Goal: Information Seeking & Learning: Check status

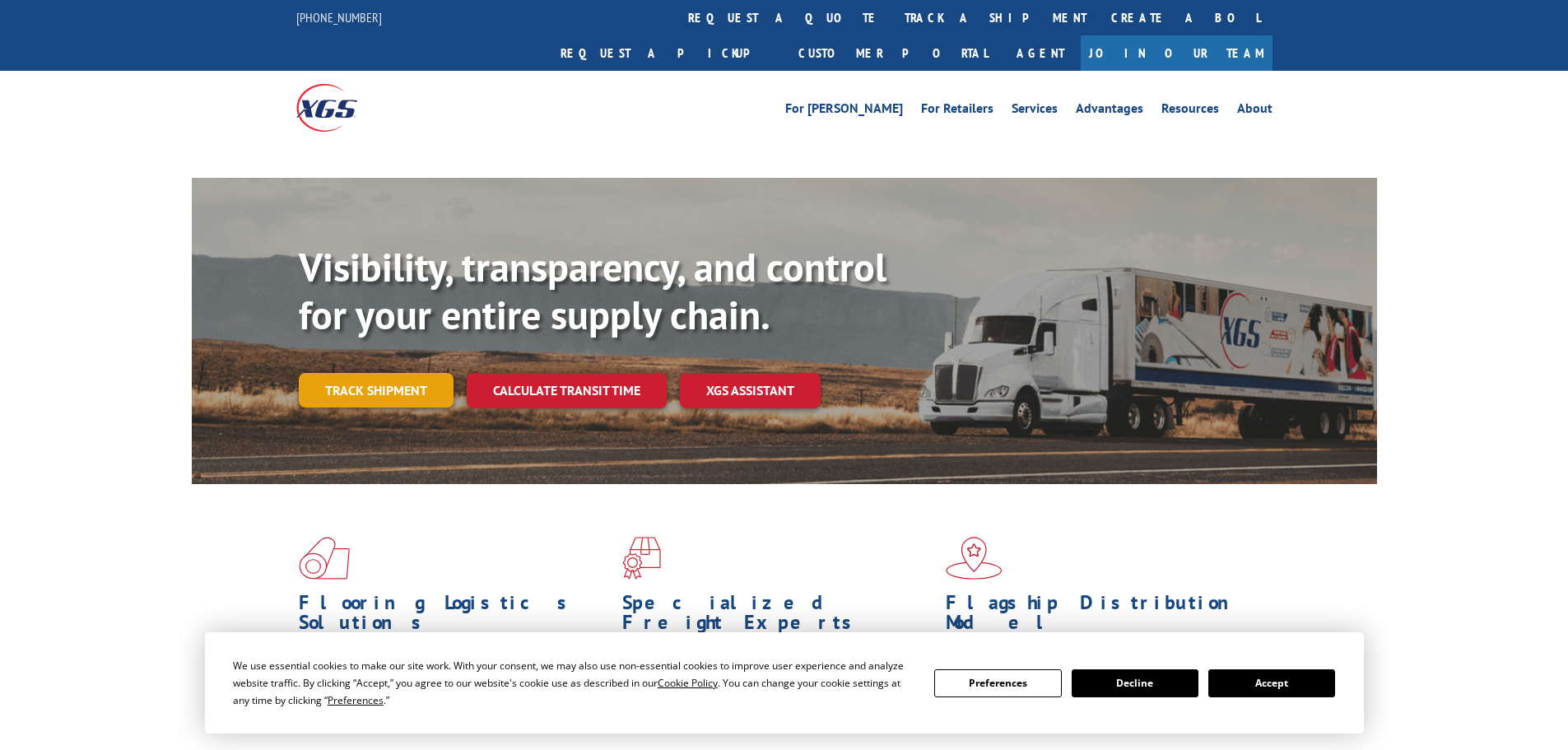
click at [383, 373] on link "Track shipment" at bounding box center [376, 390] width 155 height 35
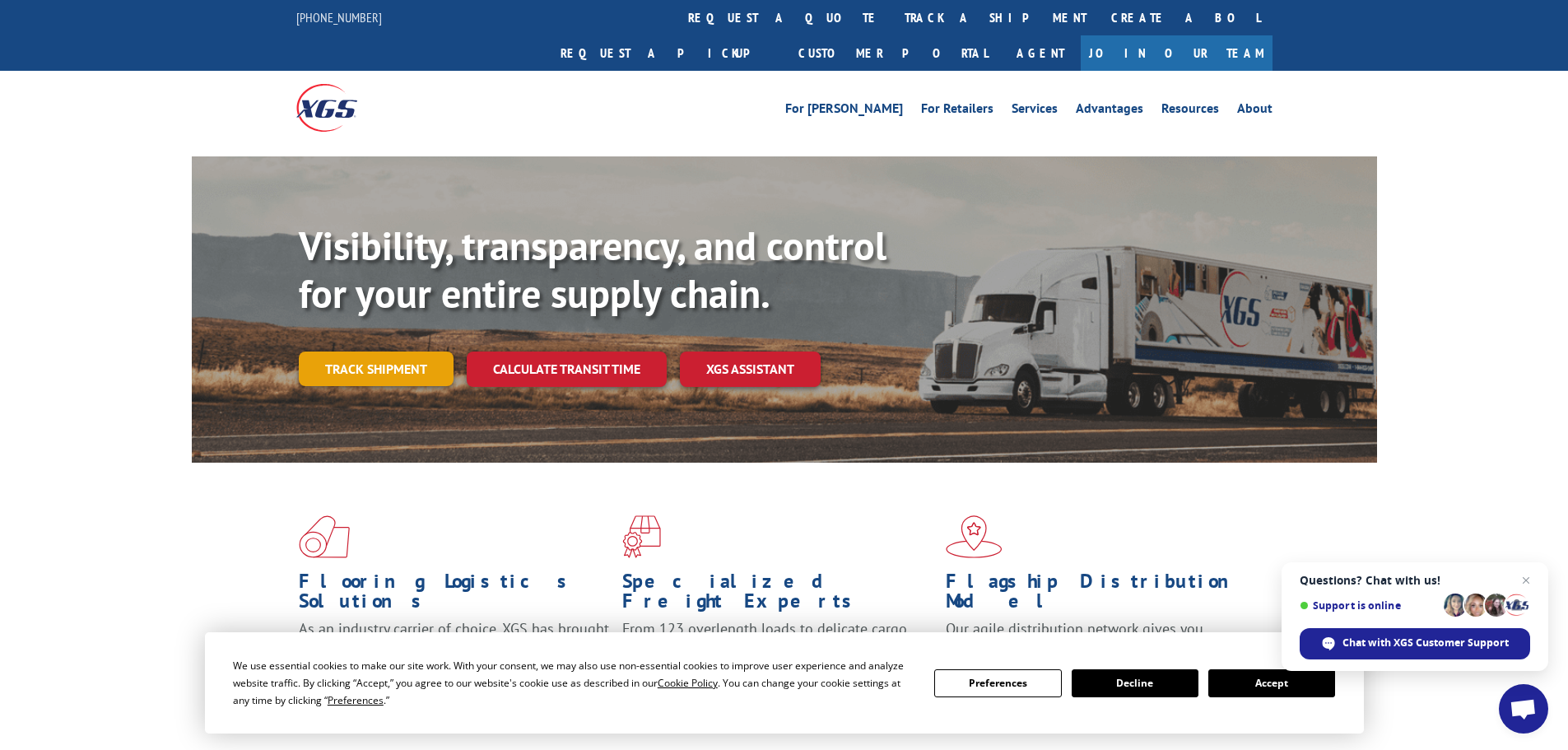
click at [371, 352] on link "Track shipment" at bounding box center [376, 369] width 155 height 35
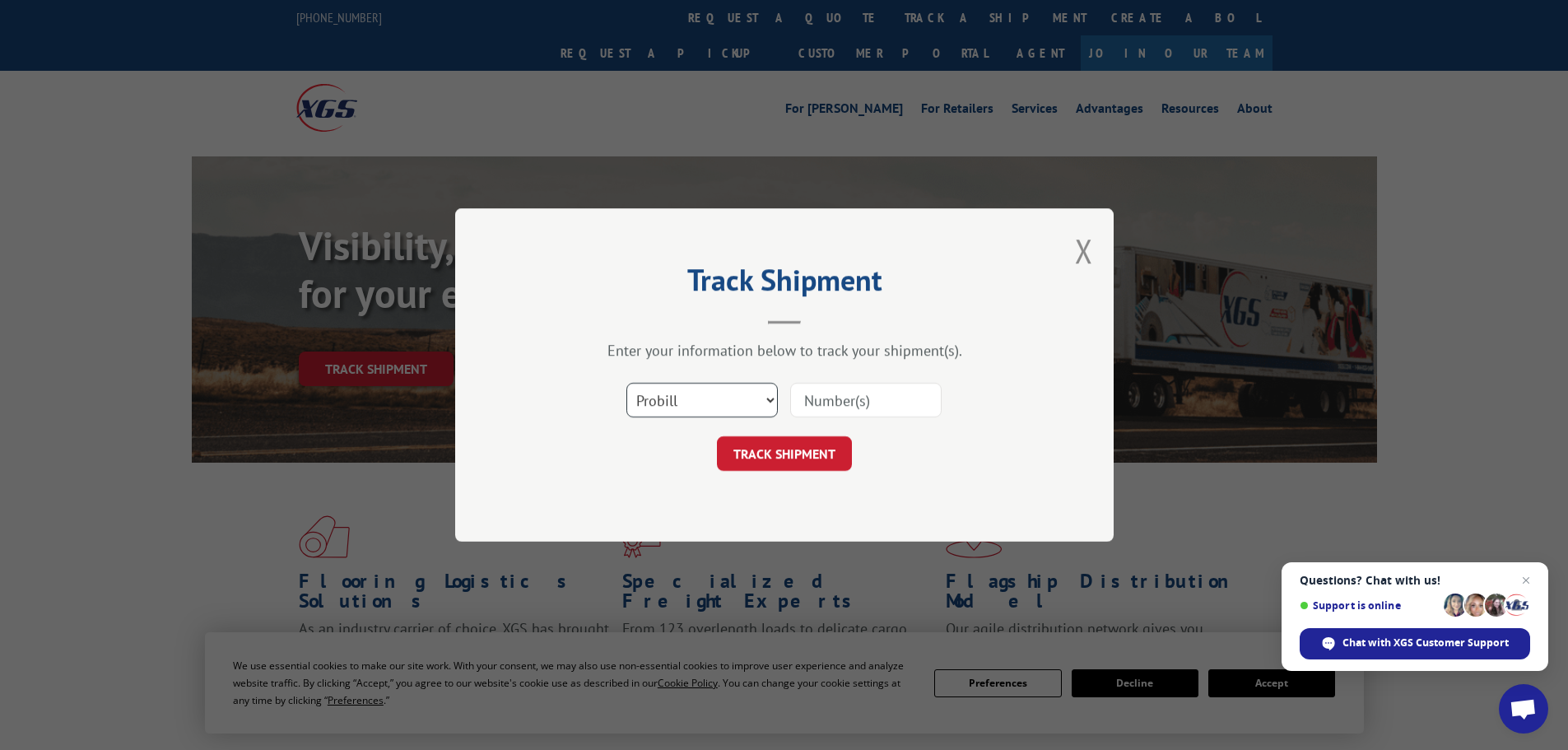
click at [728, 395] on select "Select category... Probill BOL PO" at bounding box center [702, 401] width 152 height 35
select select "bol"
click at [627, 383] on select "Select category... Probill BOL PO" at bounding box center [702, 401] width 152 height 35
paste input "6010353"
type input "6010353"
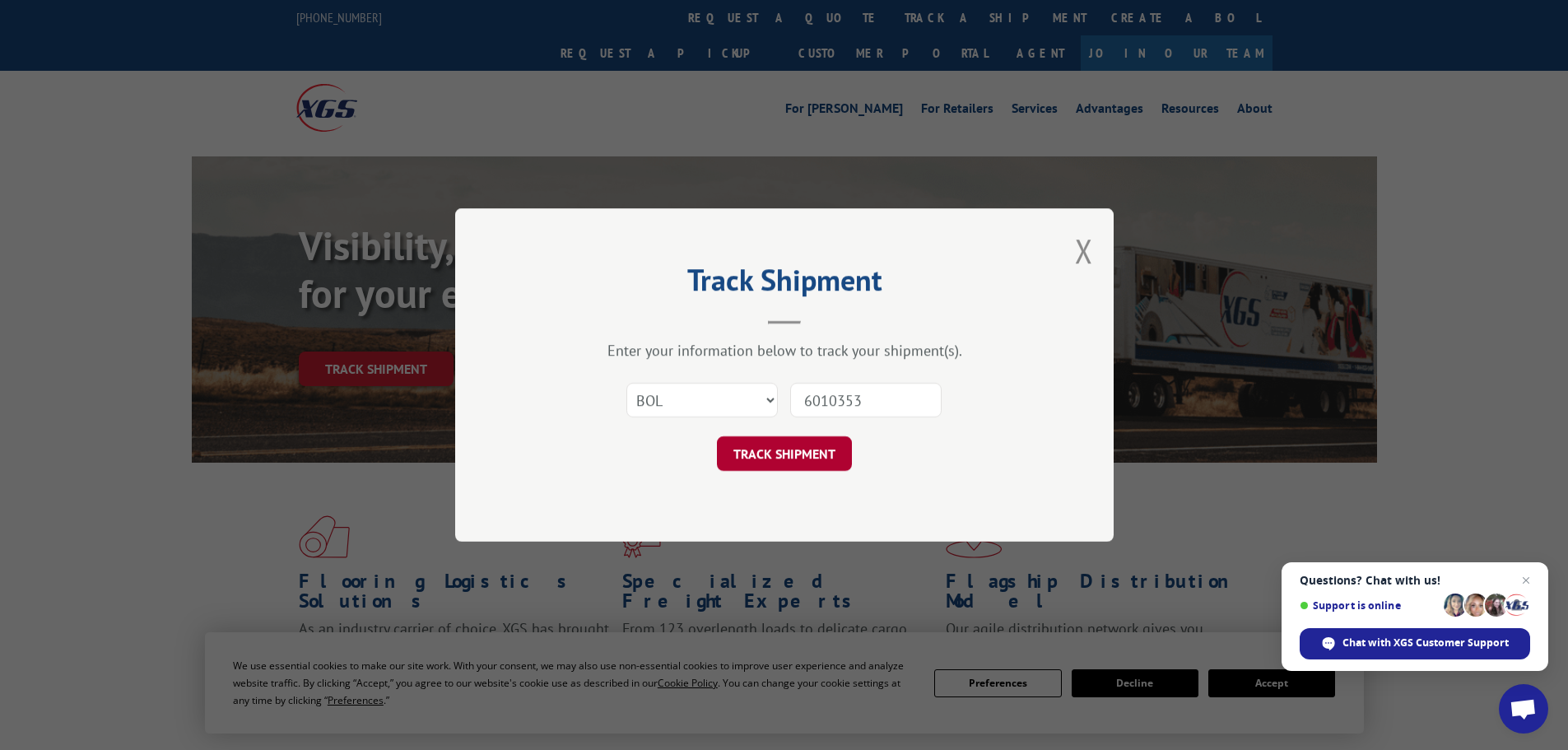
click at [777, 448] on button "TRACK SHIPMENT" at bounding box center [784, 453] width 135 height 35
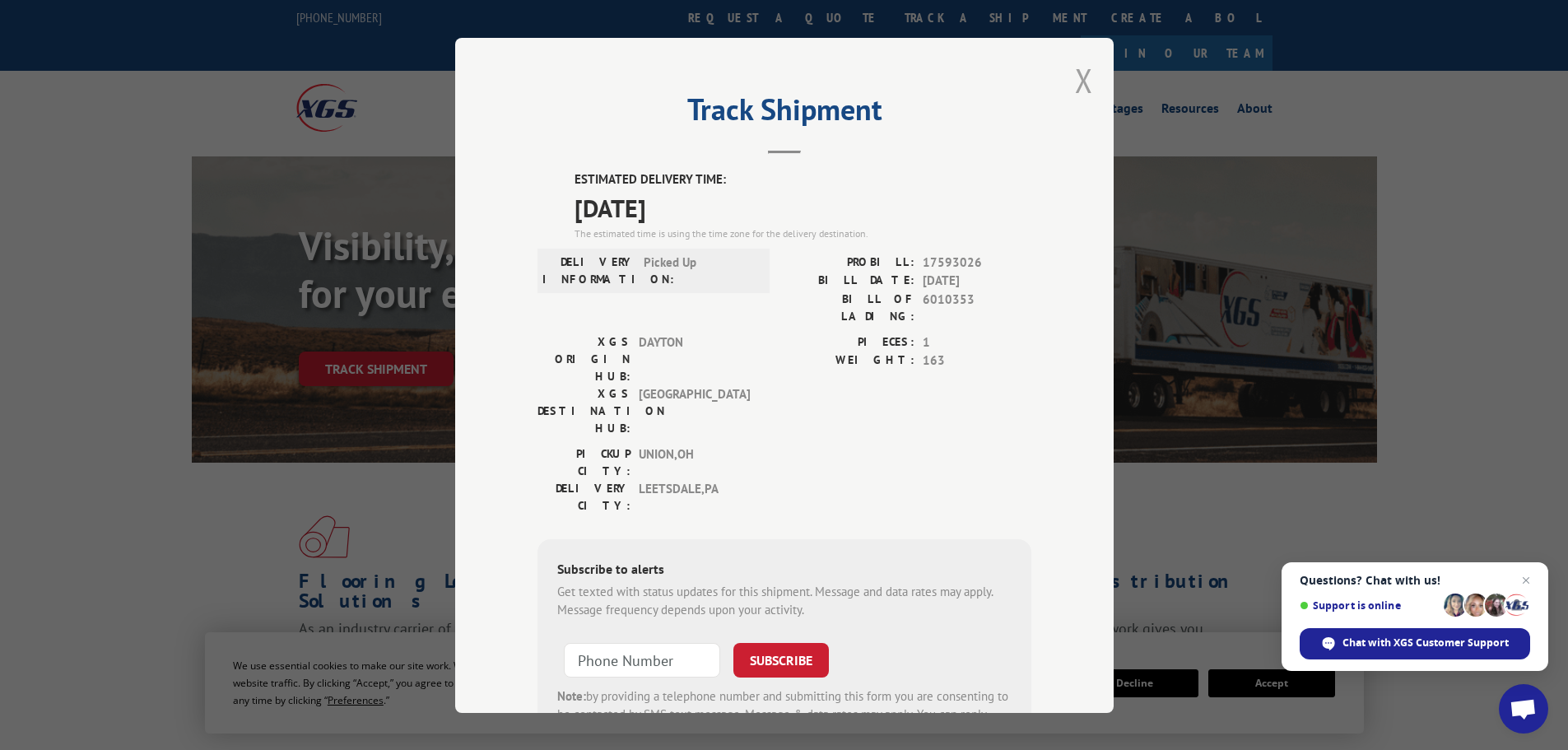
click at [1076, 75] on button "Close modal" at bounding box center [1084, 80] width 18 height 43
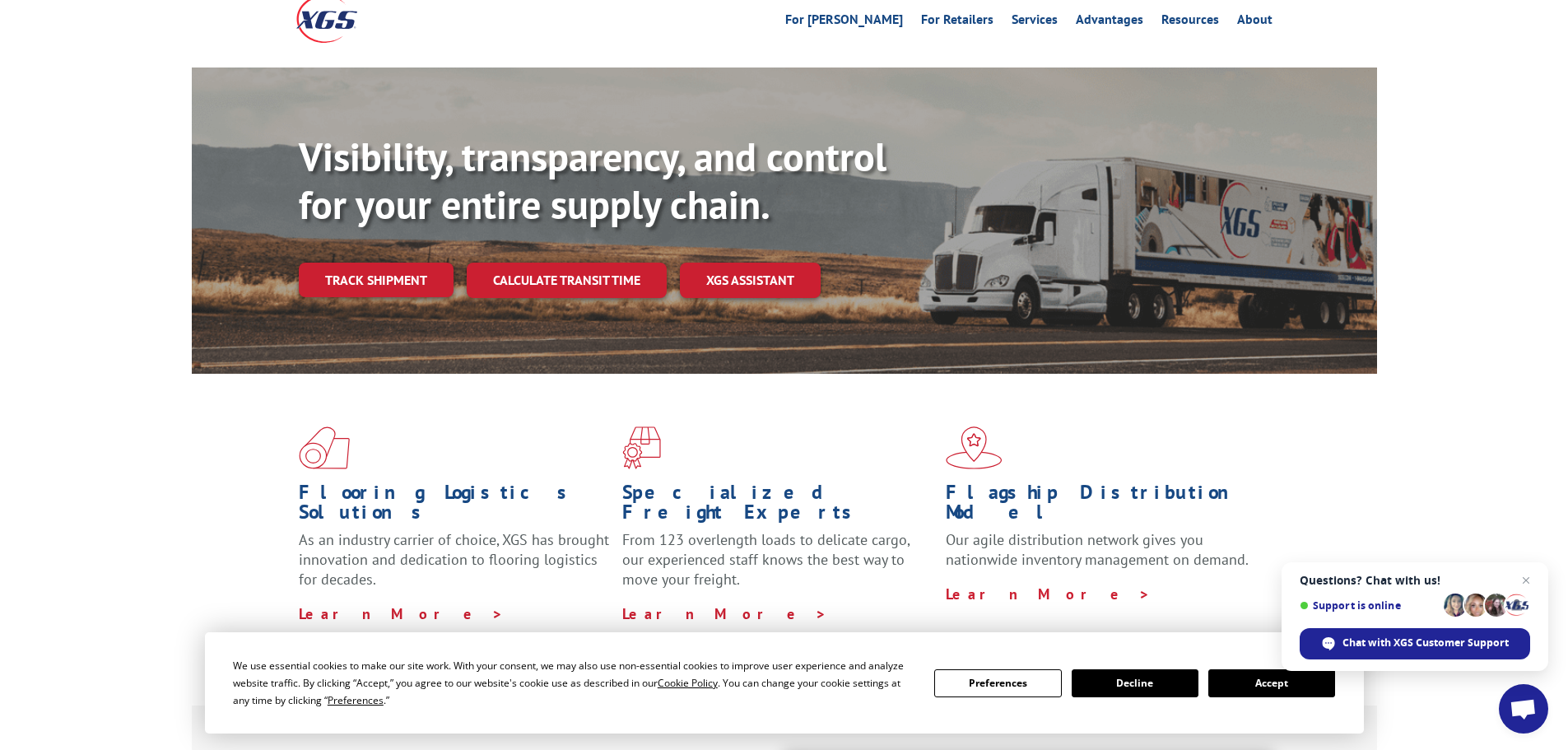
scroll to position [82, 0]
